Goal: Task Accomplishment & Management: Use online tool/utility

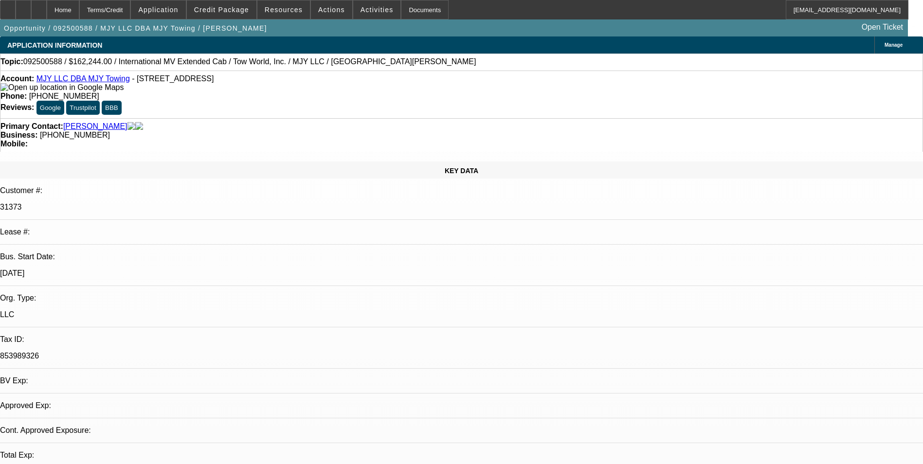
select select "0"
select select "2"
select select "0.1"
select select "1"
select select "2"
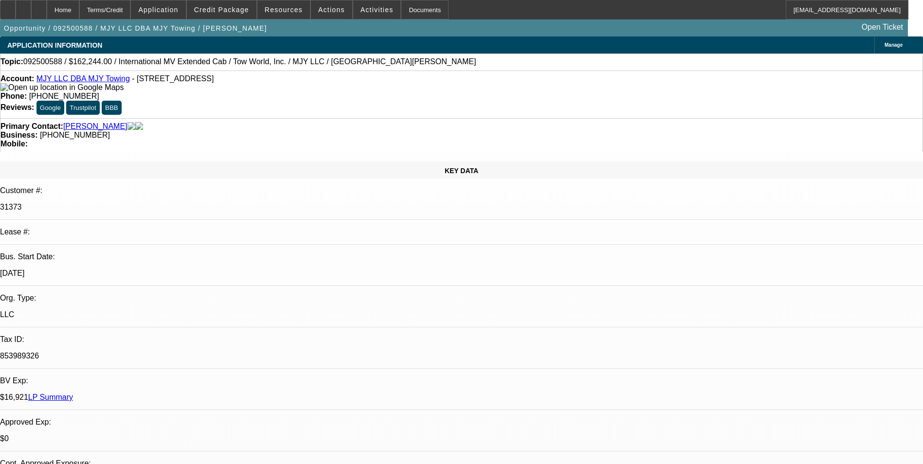
select select "4"
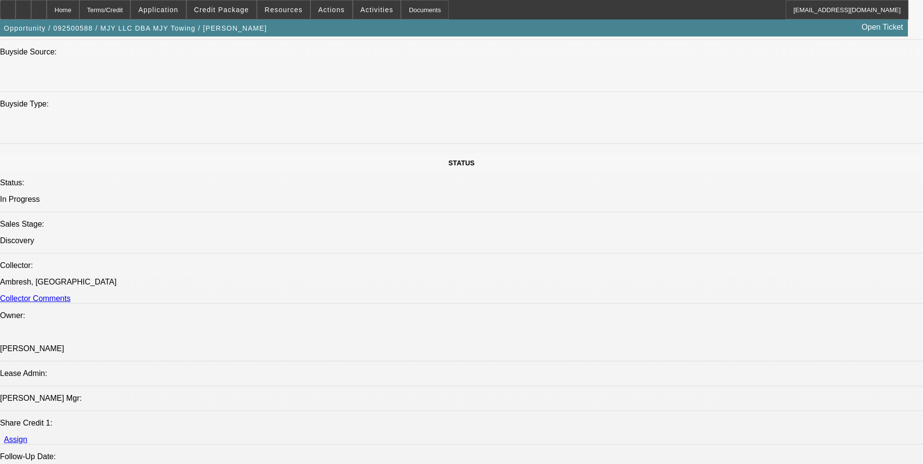
scroll to position [973, 0]
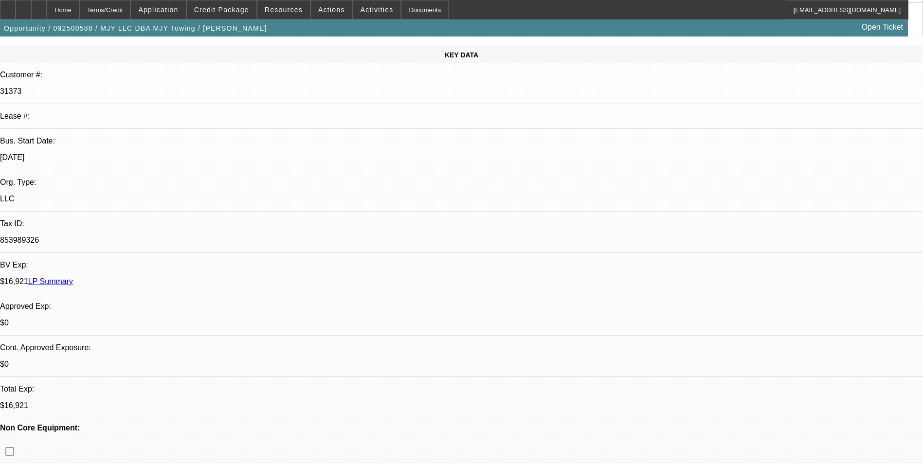
scroll to position [0, 0]
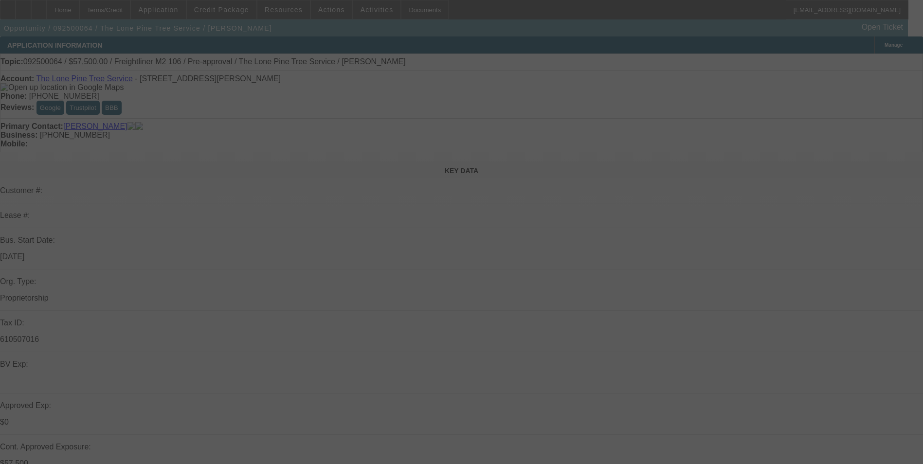
select select "0"
select select "2"
select select "0.1"
select select "0"
select select "2"
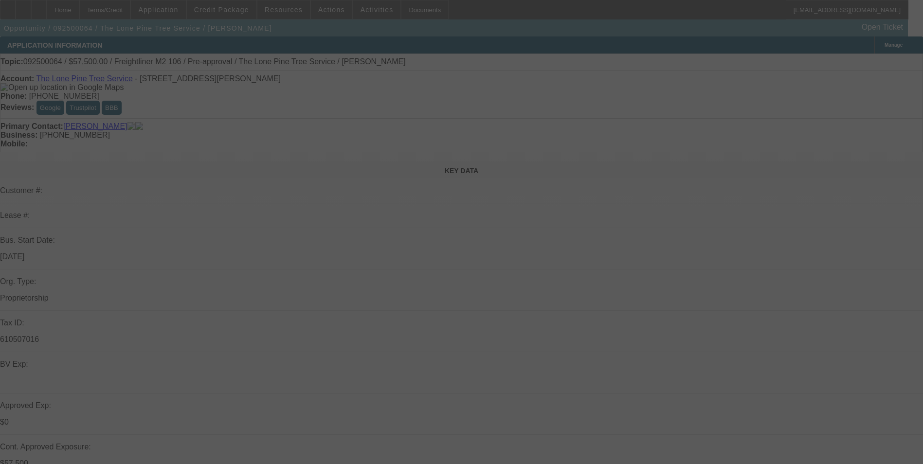
select select "0.1"
select select "0"
select select "2"
select select "0.1"
select select "0"
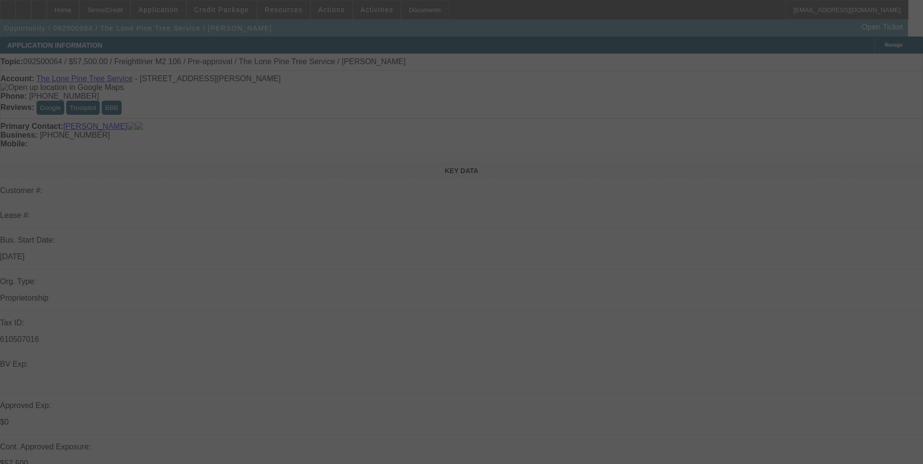
select select "2"
select select "0.1"
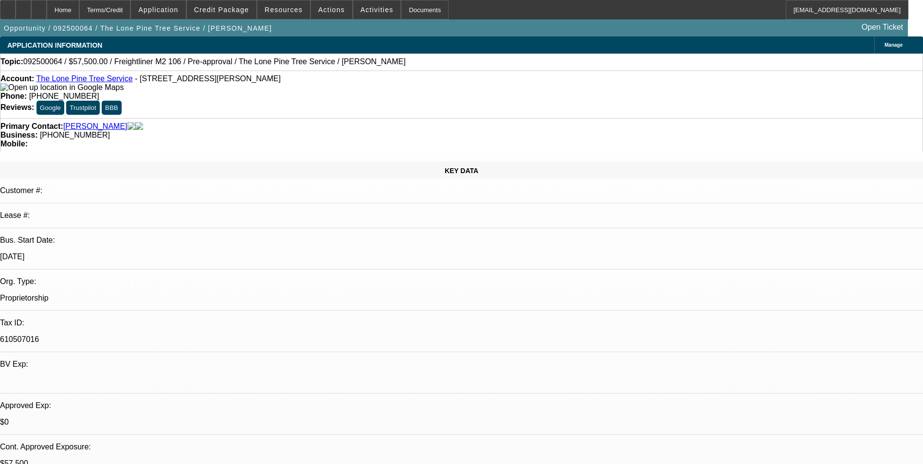
select select "1"
select select "2"
select select "4"
select select "1"
select select "2"
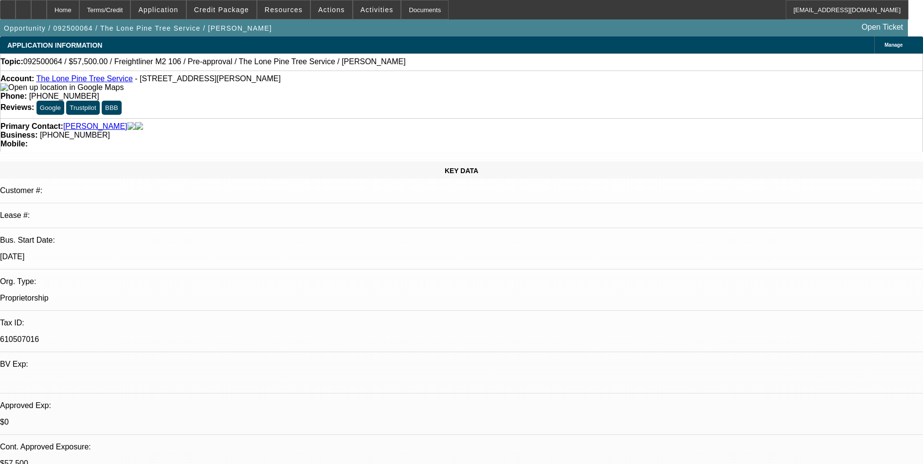
select select "4"
select select "1"
select select "2"
select select "4"
select select "1"
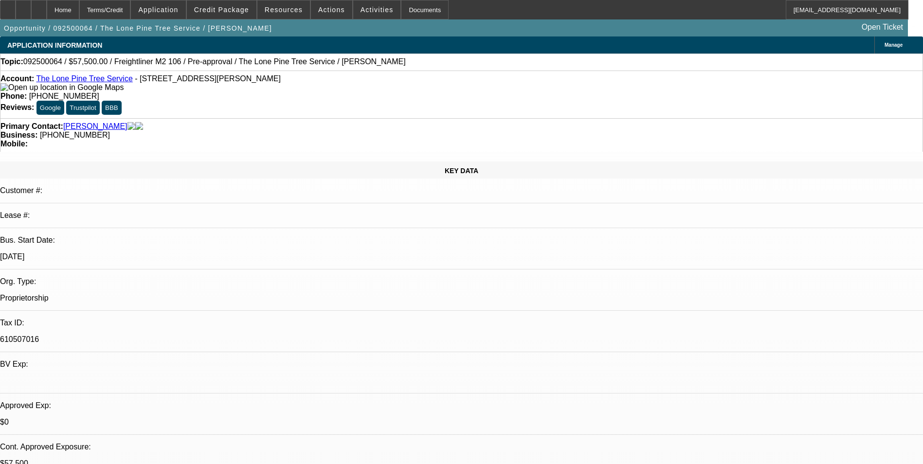
select select "2"
select select "4"
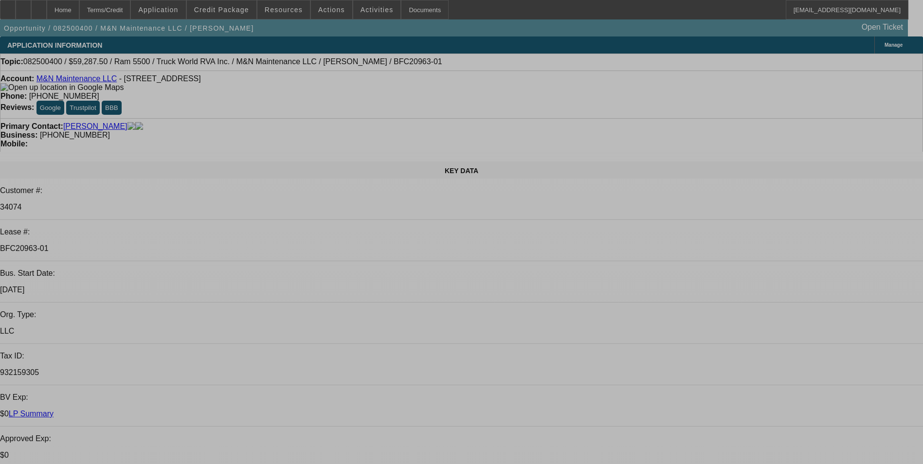
select select "0.1"
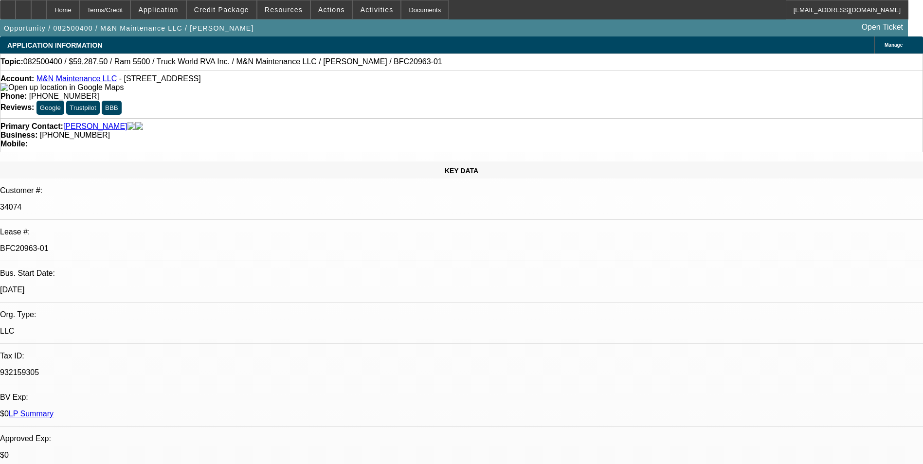
select select "0"
select select "0.1"
select select "0"
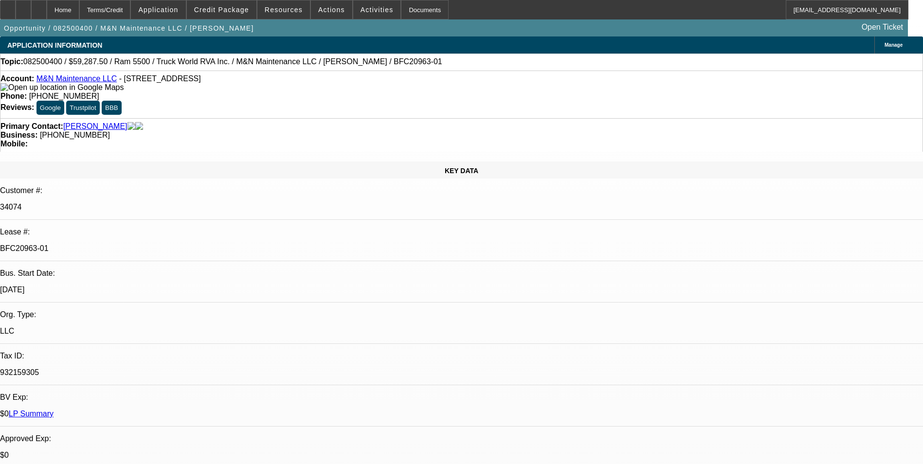
select select "0.1"
select select "0"
select select "1"
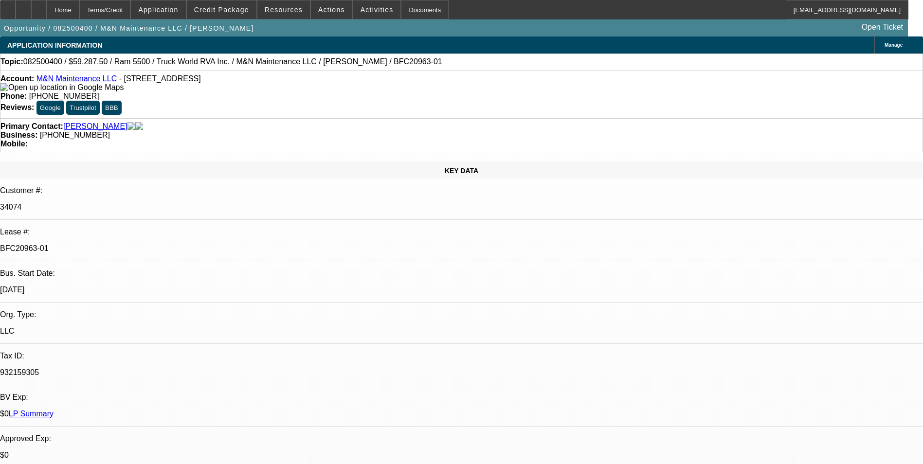
select select "6"
select select "1"
select select "6"
select select "1"
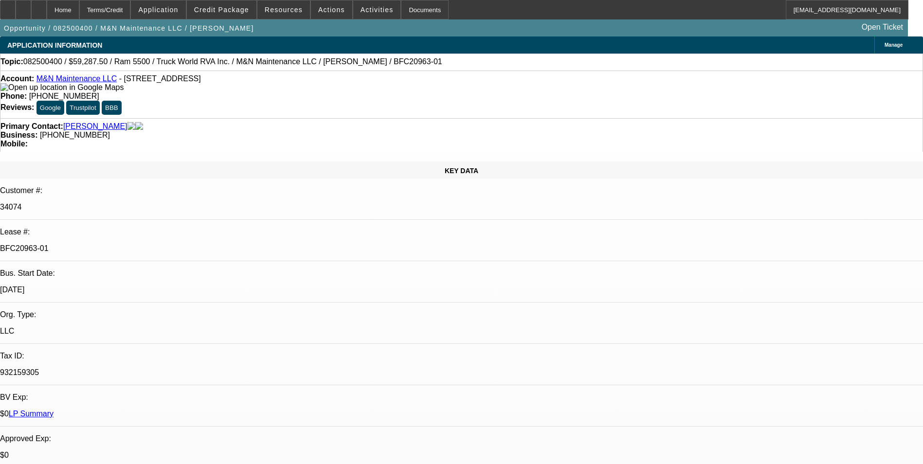
select select "1"
select select "6"
click at [131, 13] on div "Terms/Credit" at bounding box center [105, 9] width 52 height 19
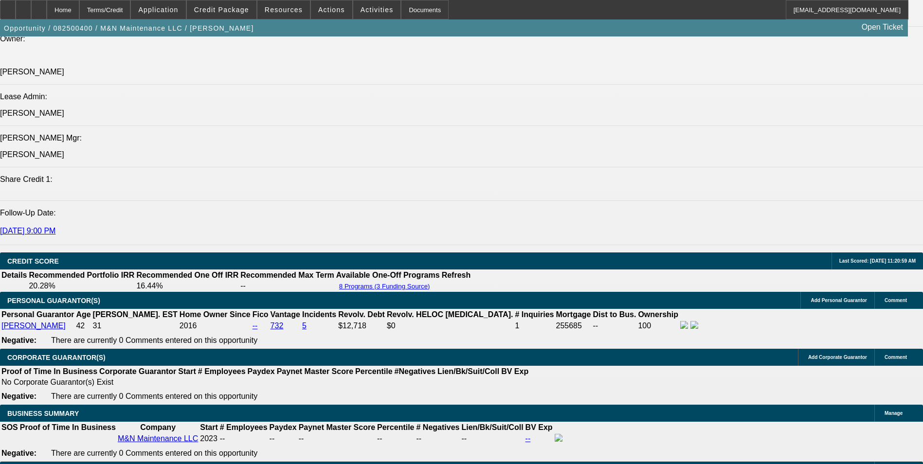
scroll to position [1364, 0]
